Goal: Obtain resource: Download file/media

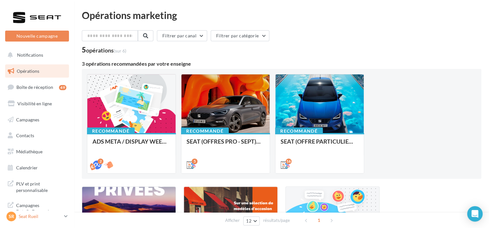
click at [66, 217] on icon at bounding box center [66, 216] width 4 height 5
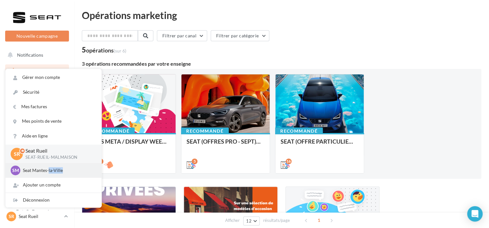
drag, startPoint x: 49, startPoint y: 169, endPoint x: 90, endPoint y: 177, distance: 41.7
click at [90, 177] on div "SM Seat Mantes-la-Ville SEAT-MANTES-LA-VILLE" at bounding box center [53, 170] width 96 height 15
click at [237, 61] on div "3 opérations recommandées par votre enseigne" at bounding box center [282, 63] width 400 height 5
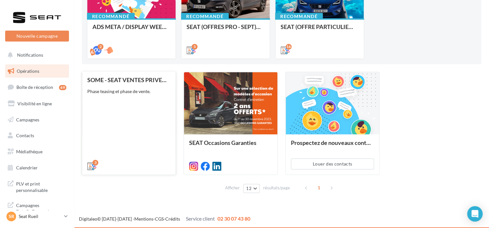
click at [128, 157] on div "3" at bounding box center [128, 166] width 93 height 18
click at [120, 78] on div "SOME - SEAT VENTES PRIVEES" at bounding box center [128, 80] width 83 height 6
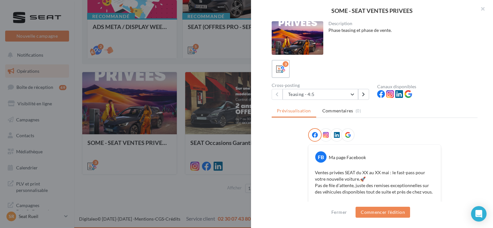
click at [173, 186] on div at bounding box center [246, 114] width 493 height 228
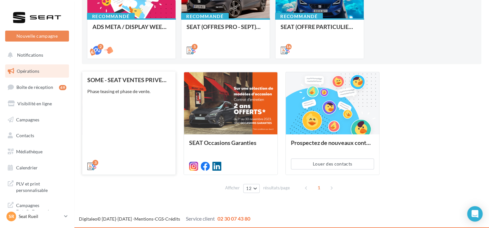
click at [102, 142] on div "SOME - SEAT VENTES PRIVEES Phase teasing et phase de vente." at bounding box center [128, 123] width 83 height 92
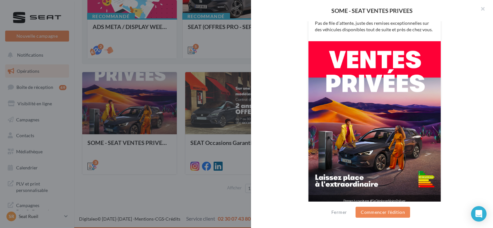
scroll to position [169, 0]
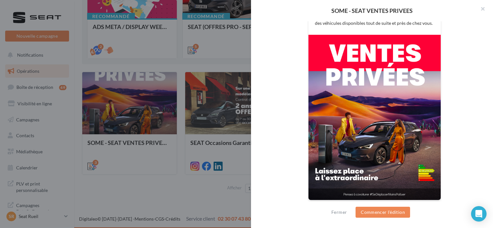
click at [356, 163] on img at bounding box center [374, 117] width 132 height 165
click at [348, 107] on img at bounding box center [374, 117] width 132 height 165
click at [413, 65] on img at bounding box center [374, 117] width 132 height 165
drag, startPoint x: 413, startPoint y: 65, endPoint x: 349, endPoint y: 74, distance: 64.7
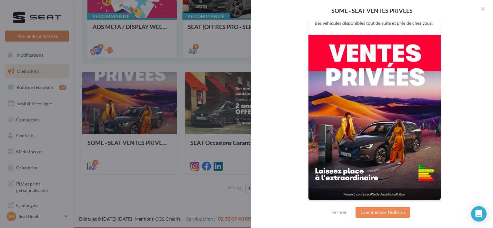
click at [349, 74] on img at bounding box center [374, 117] width 132 height 165
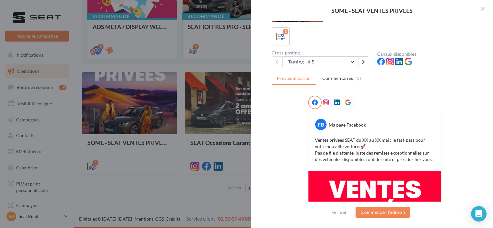
scroll to position [0, 0]
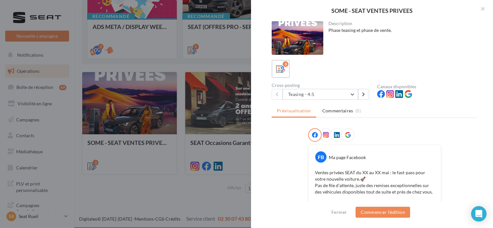
drag, startPoint x: 309, startPoint y: 48, endPoint x: 301, endPoint y: 41, distance: 10.7
click at [301, 41] on div at bounding box center [297, 38] width 52 height 34
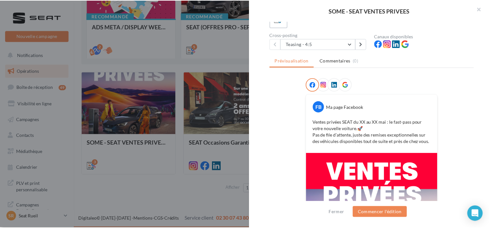
scroll to position [51, 0]
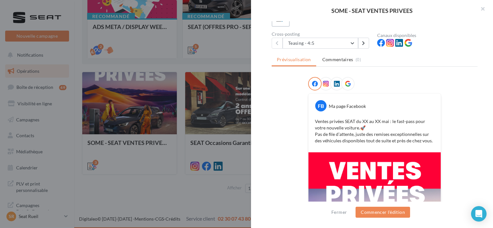
click at [336, 127] on p "Ventes privées SEAT du XX au XX mai : le fast-pass pour votre nouvelle voiture.…" at bounding box center [374, 131] width 119 height 26
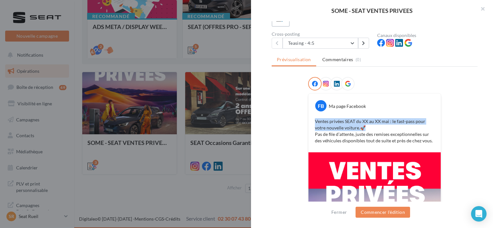
drag, startPoint x: 359, startPoint y: 129, endPoint x: 303, endPoint y: 114, distance: 57.9
click at [303, 114] on div "FB Ma page Facebook Ventes privées SEAT du XX au XX mai : le fast-pass pour vot…" at bounding box center [374, 201] width 206 height 249
drag, startPoint x: 303, startPoint y: 114, endPoint x: 310, endPoint y: 119, distance: 8.0
click at [310, 119] on div "Ventes privées SEAT du XX au XX mai : le fast-pass pour votre nouvelle voiture.…" at bounding box center [374, 131] width 129 height 29
click at [312, 121] on div "Ventes privées SEAT du XX au XX mai : le fast-pass pour votre nouvelle voiture.…" at bounding box center [374, 131] width 129 height 29
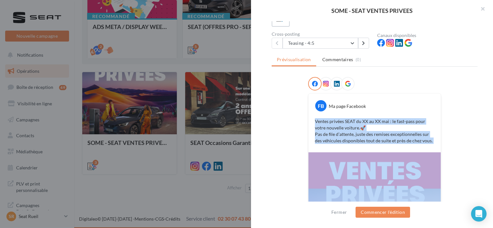
drag, startPoint x: 313, startPoint y: 121, endPoint x: 375, endPoint y: 152, distance: 69.6
click at [375, 152] on div "FB Ma page Facebook Ventes privées SEAT du XX au XX mai : le fast-pass pour vot…" at bounding box center [374, 205] width 133 height 225
drag, startPoint x: 375, startPoint y: 152, endPoint x: 356, endPoint y: 155, distance: 19.9
click at [134, 193] on div at bounding box center [246, 114] width 493 height 228
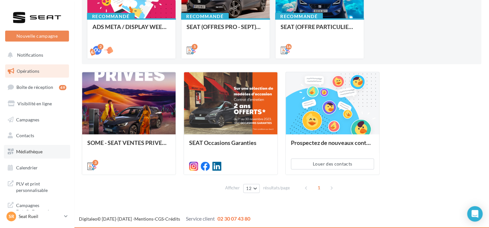
click at [30, 153] on span "Médiathèque" at bounding box center [29, 151] width 26 height 5
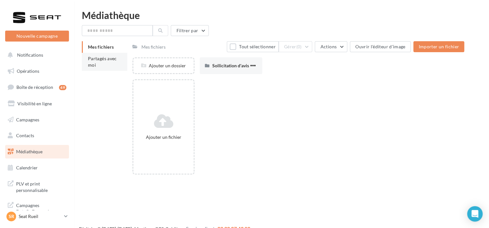
click at [93, 66] on span "Partagés avec moi" at bounding box center [102, 62] width 29 height 12
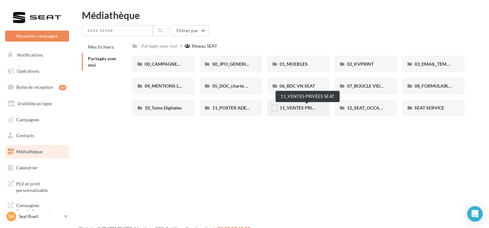
click at [289, 109] on span "11_VENTES PRIVÉES SEAT" at bounding box center [307, 107] width 55 height 5
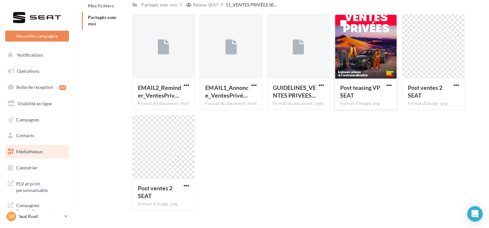
scroll to position [41, 0]
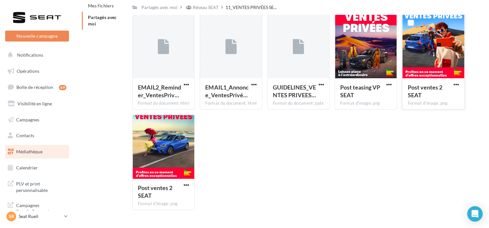
click at [421, 58] on div at bounding box center [434, 47] width 62 height 64
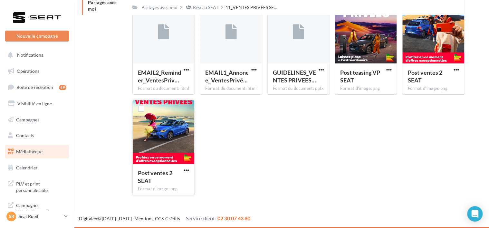
click at [177, 128] on div at bounding box center [164, 132] width 62 height 64
click at [174, 136] on div at bounding box center [164, 132] width 62 height 64
click at [185, 170] on span "button" at bounding box center [186, 170] width 5 height 5
click at [165, 146] on div at bounding box center [164, 132] width 62 height 64
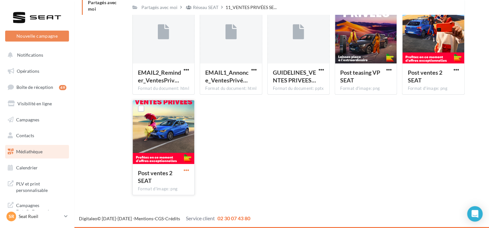
click at [186, 172] on span "button" at bounding box center [186, 170] width 5 height 5
click at [158, 188] on button "Télécharger" at bounding box center [158, 183] width 64 height 17
click at [306, 147] on div "EMAIL2_Reminder_VentesPriv… Format du document: html EMAIL2_Reminder_VentesPriv…" at bounding box center [302, 99] width 338 height 201
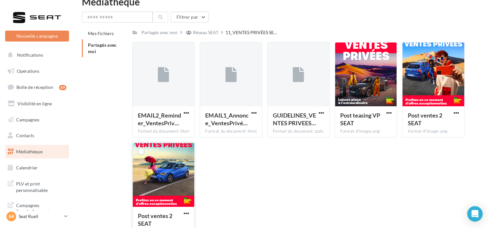
scroll to position [11, 0]
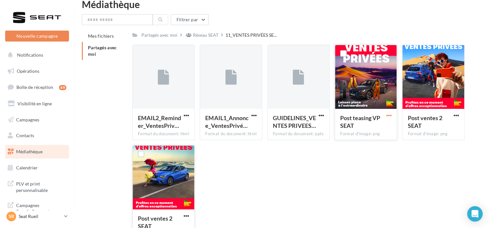
click at [390, 116] on span "button" at bounding box center [388, 115] width 5 height 5
click at [358, 127] on button "Télécharger" at bounding box center [361, 128] width 64 height 17
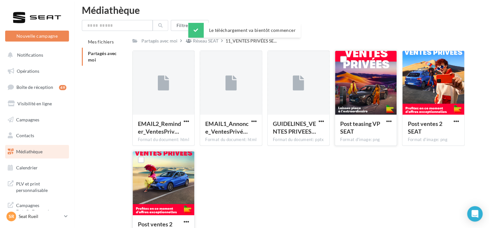
click at [298, 162] on div "EMAIL2_Reminder_VentesPriv… Format du document: html EMAIL2_Reminder_VentesPriv…" at bounding box center [302, 151] width 338 height 201
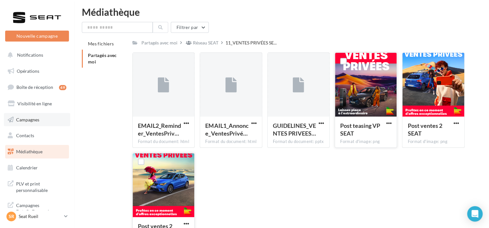
click at [47, 120] on link "Campagnes" at bounding box center [37, 120] width 66 height 14
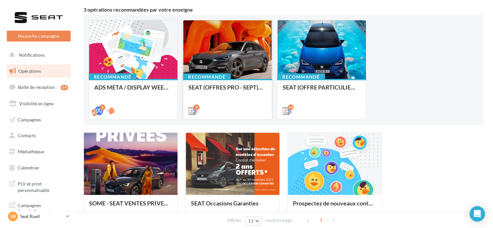
scroll to position [55, 0]
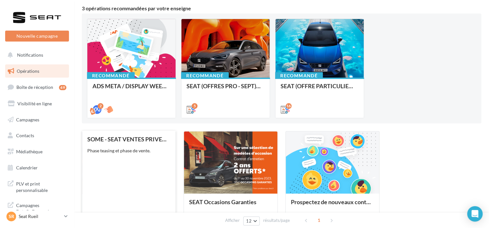
click at [135, 172] on div "SOME - SEAT VENTES PRIVEES Phase teasing et phase de vente." at bounding box center [128, 182] width 83 height 92
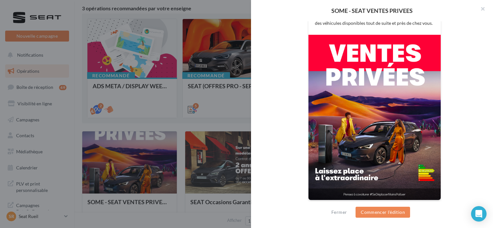
scroll to position [0, 0]
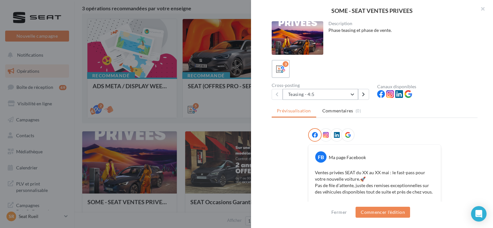
click at [351, 95] on button "Teasing - 4:5" at bounding box center [319, 94] width 75 height 11
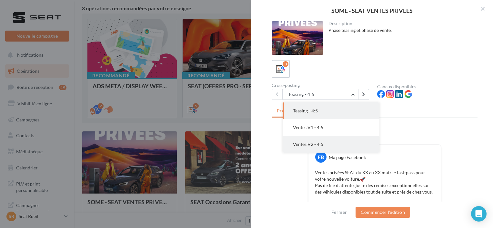
click at [318, 149] on button "Ventes V2 - 4:5" at bounding box center [330, 144] width 97 height 17
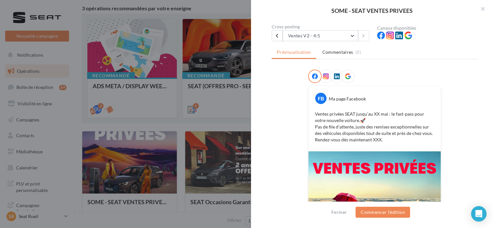
scroll to position [60, 0]
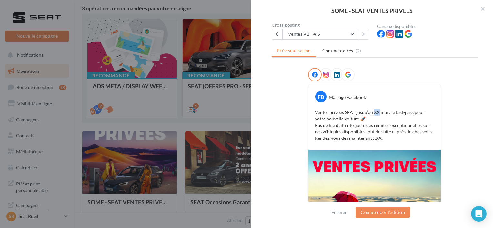
drag, startPoint x: 376, startPoint y: 109, endPoint x: 371, endPoint y: 110, distance: 4.6
click at [371, 110] on p "Ventes privées SEAT jusqu’au XX mai : le fast-pass pour votre nouvelle voiture.…" at bounding box center [374, 125] width 119 height 32
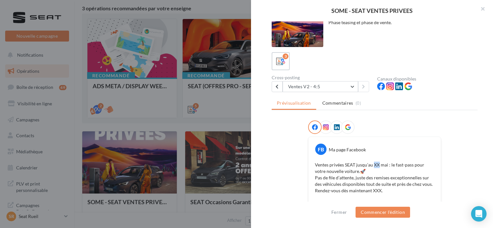
scroll to position [7, 0]
click at [357, 87] on button "Ventes V2 - 4:5" at bounding box center [319, 87] width 75 height 11
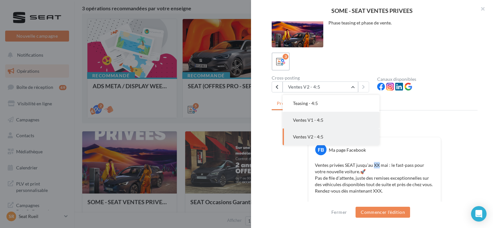
click at [323, 119] on button "Ventes V1 - 4:5" at bounding box center [330, 120] width 97 height 17
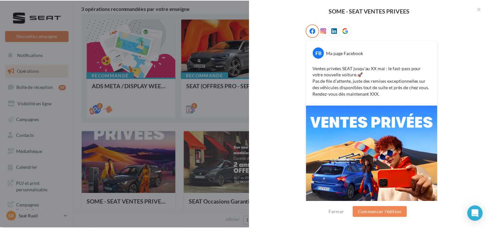
scroll to position [99, 0]
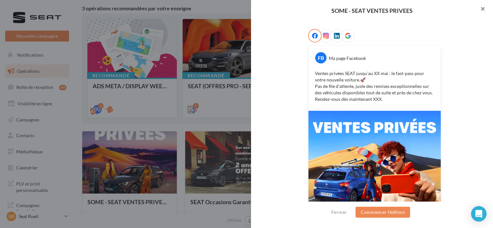
click at [480, 10] on button "button" at bounding box center [480, 9] width 26 height 19
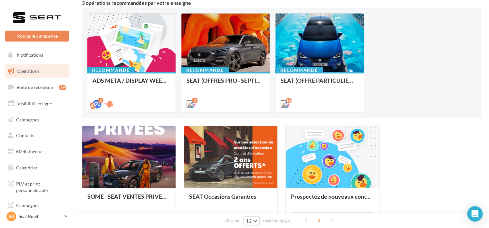
scroll to position [61, 0]
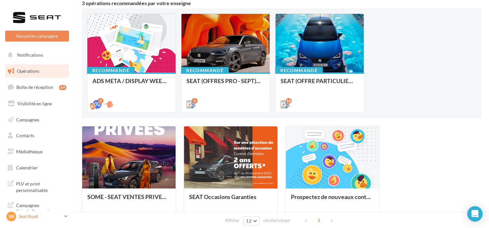
click at [51, 215] on p "Seat Rueil" at bounding box center [40, 216] width 43 height 6
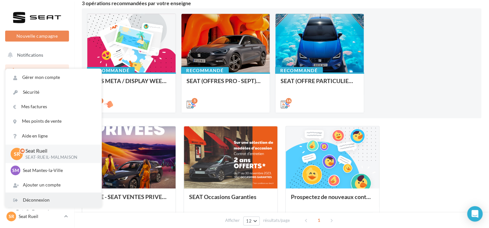
click at [37, 199] on div "Déconnexion" at bounding box center [53, 200] width 96 height 15
